Goal: Information Seeking & Learning: Learn about a topic

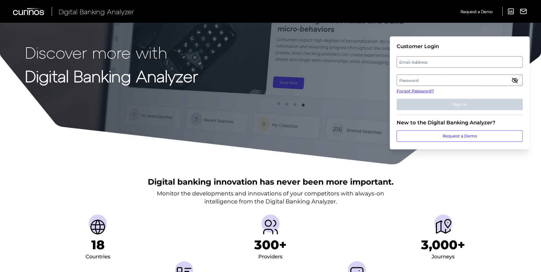
click at [420, 63] on label "Email Address" at bounding box center [459, 62] width 125 height 10
click at [420, 63] on input "email" at bounding box center [460, 61] width 126 height 11
type input "[PERSON_NAME][EMAIL_ADDRESS][PERSON_NAME][DOMAIN_NAME]"
click at [411, 80] on label "Password" at bounding box center [459, 80] width 125 height 10
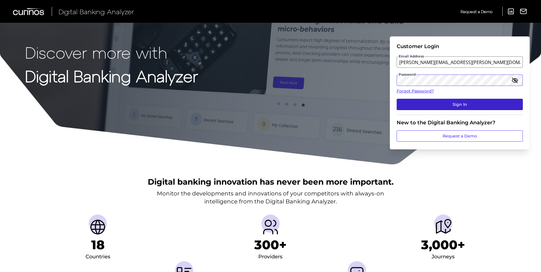
click at [397, 99] on button "Sign In" at bounding box center [460, 104] width 126 height 11
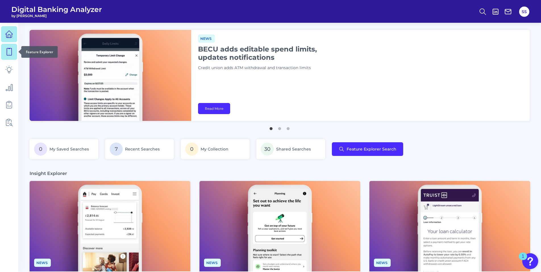
click at [15, 53] on link at bounding box center [9, 52] width 16 height 16
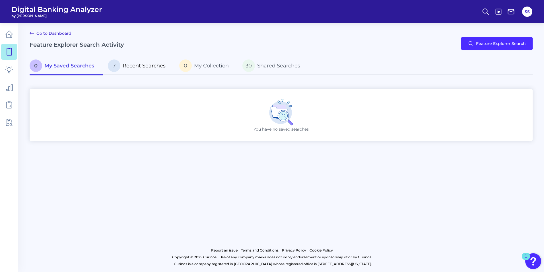
click at [145, 65] on span "Recent Searches" at bounding box center [144, 66] width 43 height 6
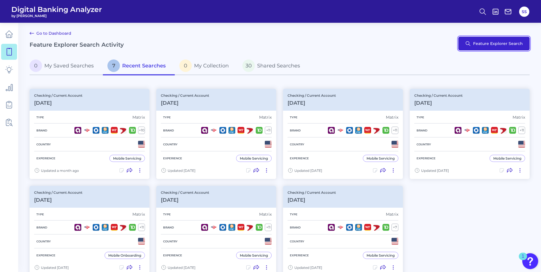
click at [500, 41] on button "Feature Explorer Search" at bounding box center [494, 44] width 71 height 14
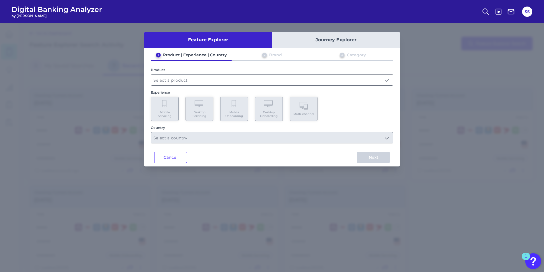
click at [265, 74] on div "Product" at bounding box center [272, 77] width 242 height 18
click at [264, 77] on input "text" at bounding box center [272, 79] width 242 height 11
click at [264, 81] on input "text" at bounding box center [272, 79] width 242 height 11
click at [256, 82] on input "text" at bounding box center [272, 79] width 242 height 11
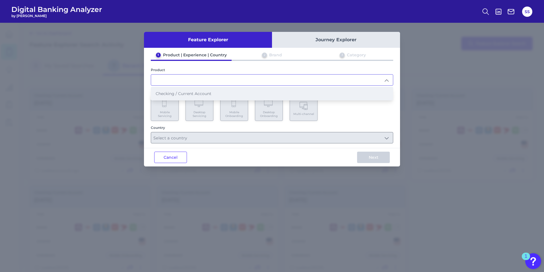
click at [252, 92] on li "Checking / Current Account" at bounding box center [272, 93] width 242 height 13
type input "Checking / Current Account"
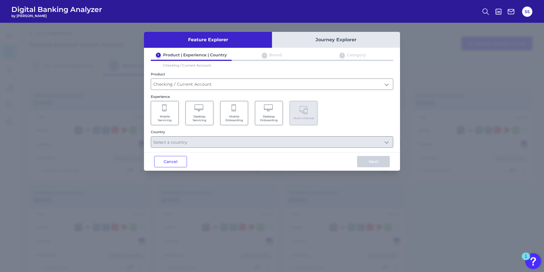
click at [163, 113] on Servicing "Mobile Servicing" at bounding box center [165, 113] width 28 height 24
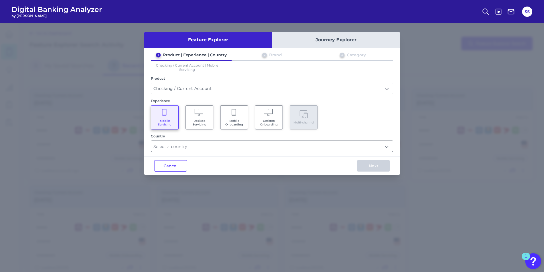
click at [175, 150] on input "text" at bounding box center [272, 146] width 242 height 11
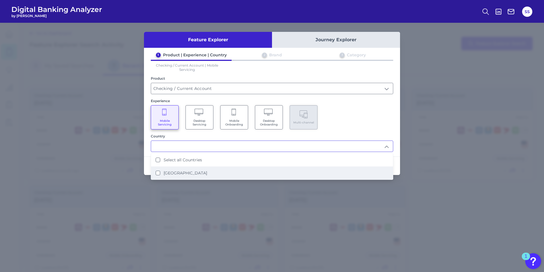
click at [170, 173] on label "[GEOGRAPHIC_DATA]" at bounding box center [184, 172] width 43 height 5
type input "Select all Countries"
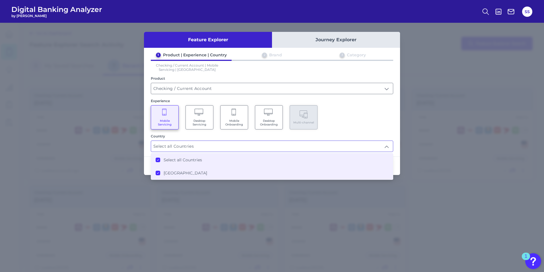
click at [374, 125] on div "Mobile Servicing Desktop Servicing Mobile Onboarding Desktop Onboarding Multi-c…" at bounding box center [272, 117] width 242 height 24
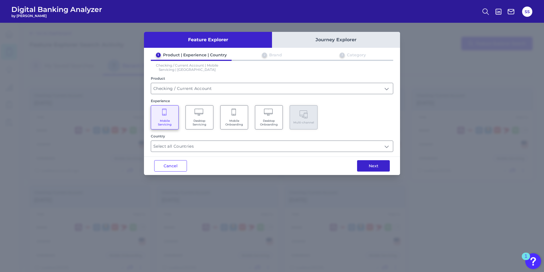
click at [370, 167] on button "Next" at bounding box center [373, 165] width 33 height 11
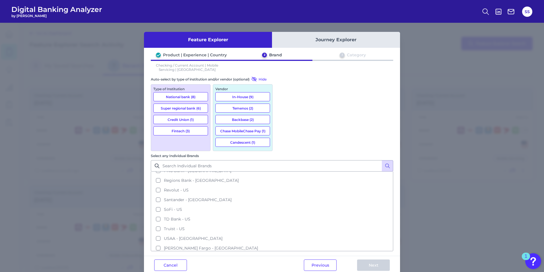
scroll to position [105, 0]
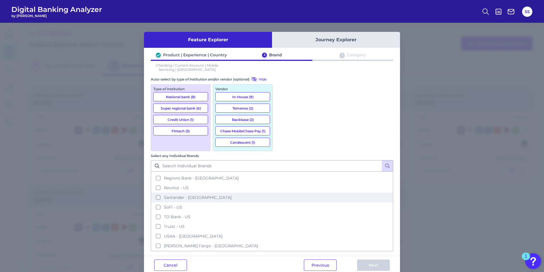
click at [281, 192] on button "Santander - [GEOGRAPHIC_DATA]" at bounding box center [271, 197] width 241 height 10
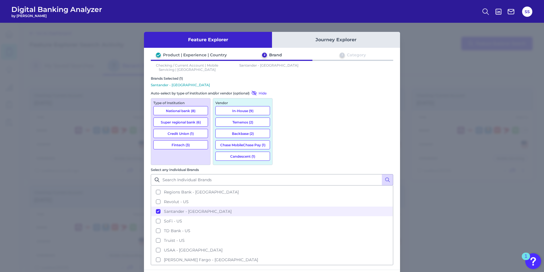
click at [184, 109] on button "National bank (8)" at bounding box center [180, 110] width 55 height 9
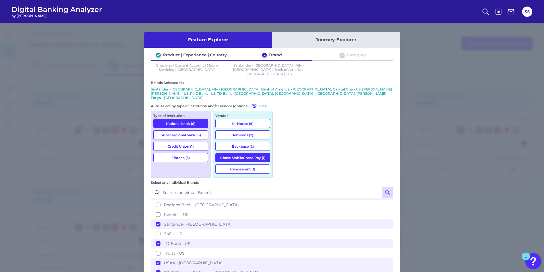
click at [186, 130] on button "Super regional bank (6)" at bounding box center [180, 134] width 55 height 9
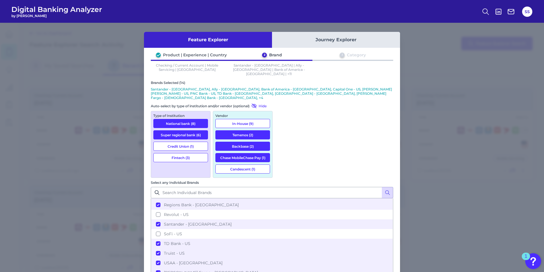
click at [187, 142] on button "Credit Union (1)" at bounding box center [180, 146] width 55 height 9
click at [187, 153] on button "Fintech (3)" at bounding box center [180, 157] width 55 height 9
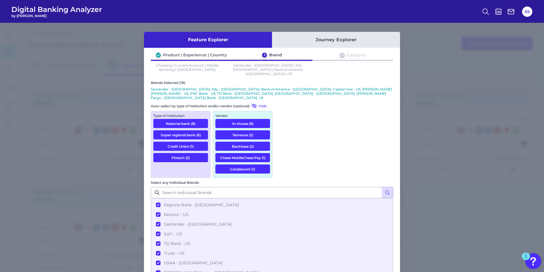
click at [187, 153] on button "Fintech (3)" at bounding box center [180, 157] width 55 height 9
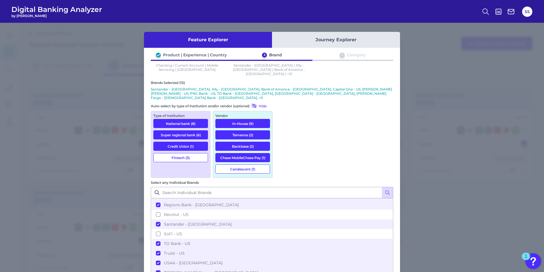
click at [187, 142] on button "Credit Union (1)" at bounding box center [180, 146] width 55 height 9
click at [188, 130] on button "Super regional bank (6)" at bounding box center [180, 134] width 55 height 9
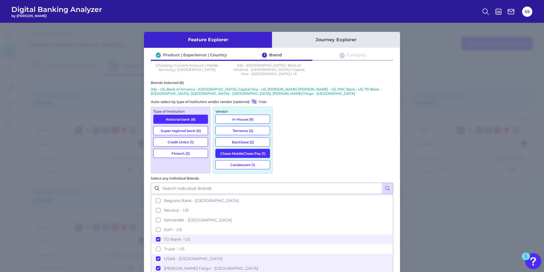
click at [188, 115] on button "National bank (8)" at bounding box center [180, 119] width 55 height 9
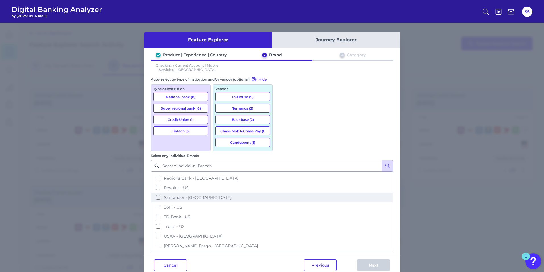
click at [282, 192] on button "Santander - [GEOGRAPHIC_DATA]" at bounding box center [271, 197] width 241 height 10
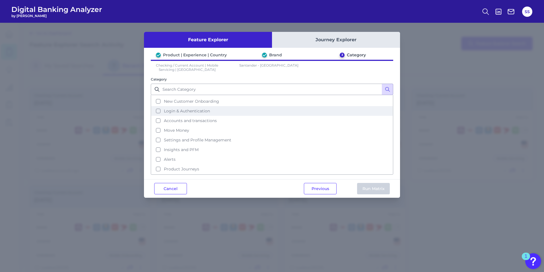
scroll to position [28, 0]
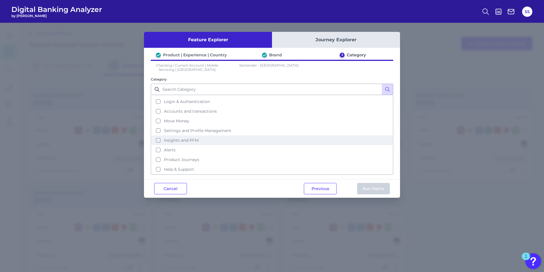
click at [158, 140] on button "Insights and PFM" at bounding box center [271, 140] width 241 height 10
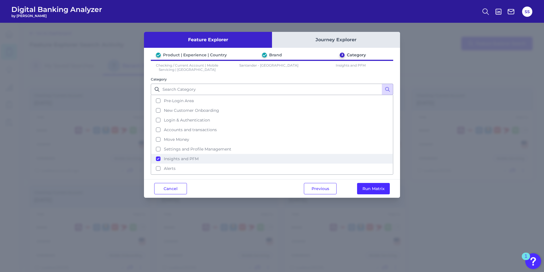
scroll to position [0, 0]
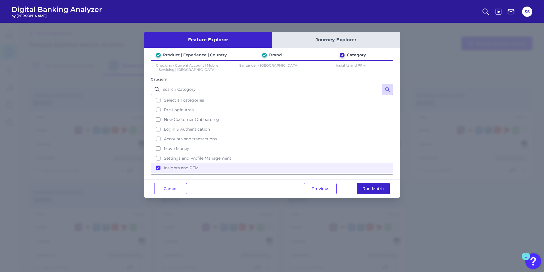
click at [374, 188] on button "Run Matrix" at bounding box center [373, 188] width 33 height 11
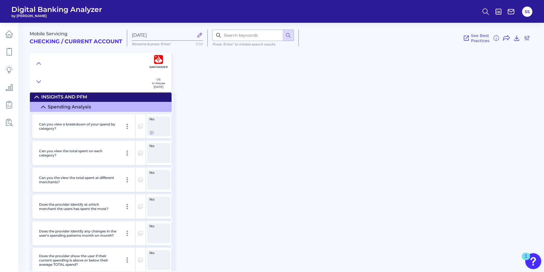
scroll to position [2, 0]
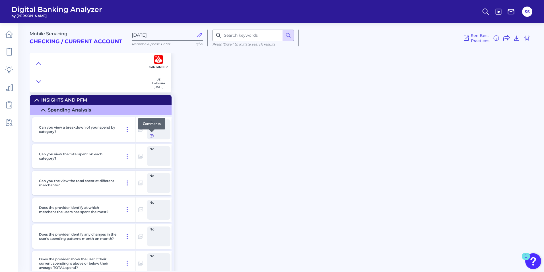
click at [152, 137] on icon at bounding box center [151, 135] width 3 height 3
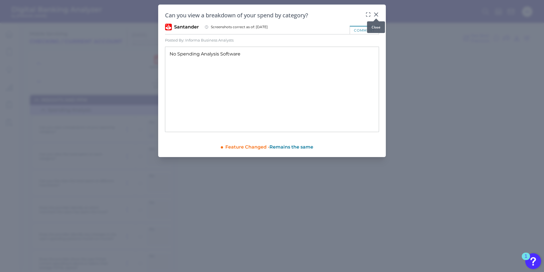
click at [374, 14] on icon at bounding box center [376, 15] width 6 height 6
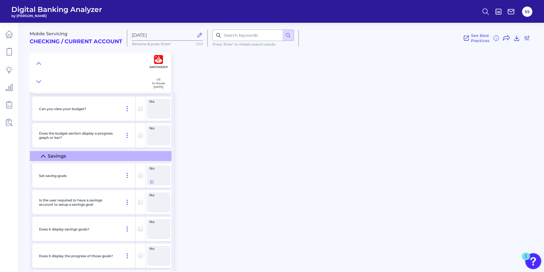
scroll to position [514, 0]
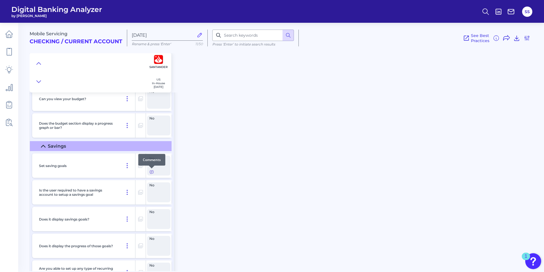
click at [151, 171] on icon at bounding box center [151, 172] width 3 height 3
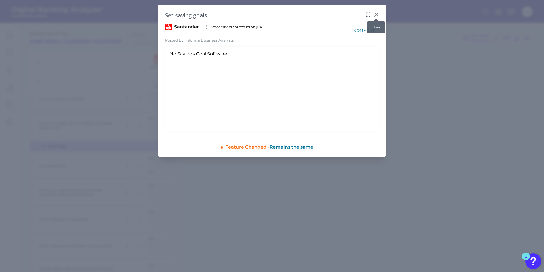
click at [378, 15] on icon at bounding box center [376, 15] width 6 height 6
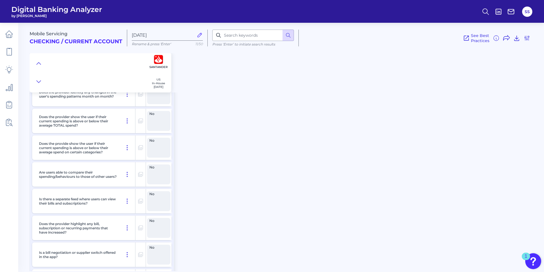
scroll to position [0, 0]
